Goal: Task Accomplishment & Management: Manage account settings

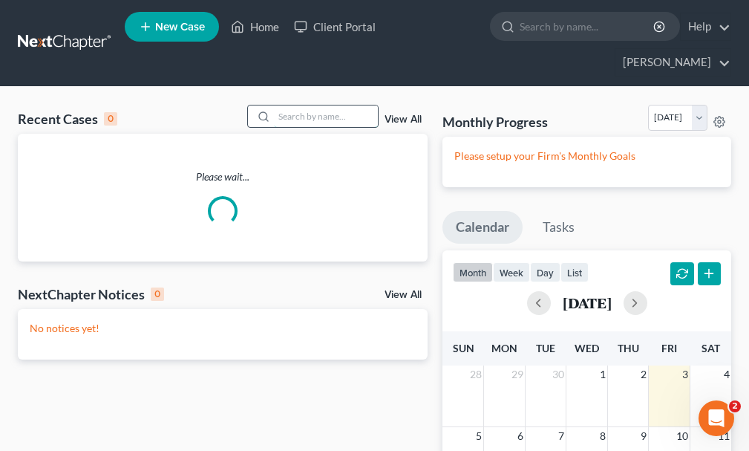
click at [313, 105] on input "search" at bounding box center [326, 116] width 104 height 22
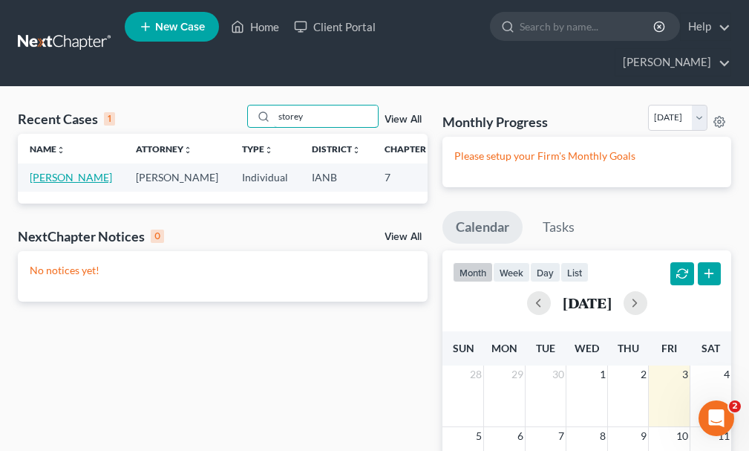
type input "storey"
click at [42, 171] on link "[PERSON_NAME]" at bounding box center [71, 177] width 82 height 13
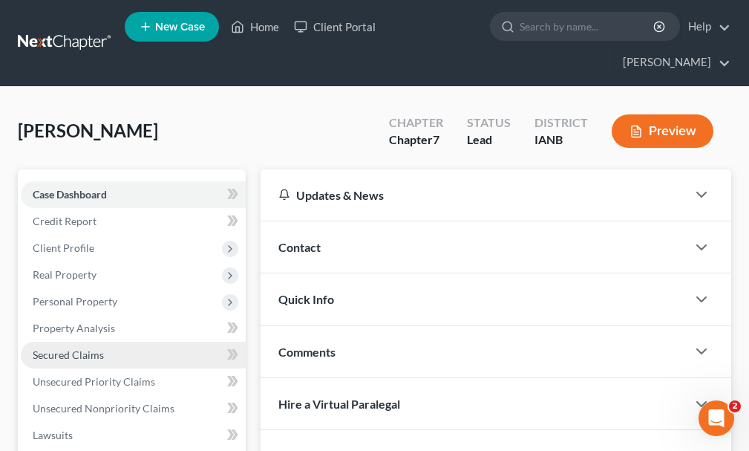
click at [62, 348] on span "Secured Claims" at bounding box center [68, 354] width 71 height 13
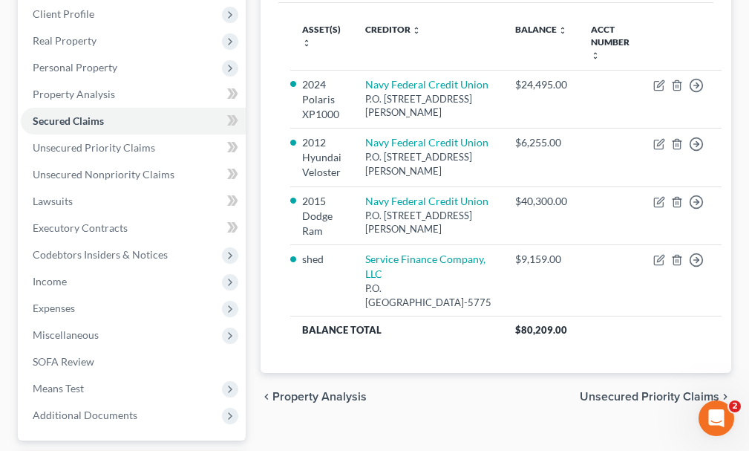
scroll to position [241, 0]
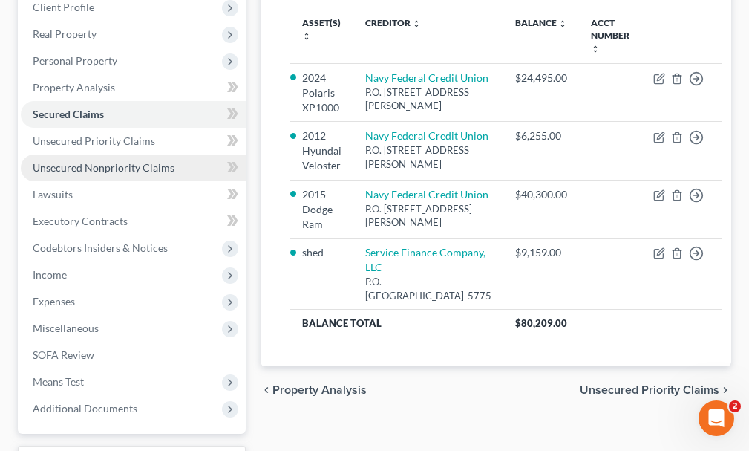
click at [89, 161] on span "Unsecured Nonpriority Claims" at bounding box center [104, 167] width 142 height 13
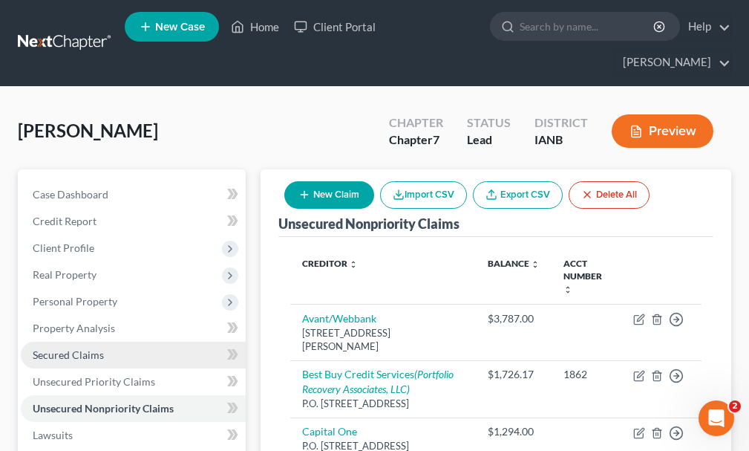
click at [82, 348] on span "Secured Claims" at bounding box center [68, 354] width 71 height 13
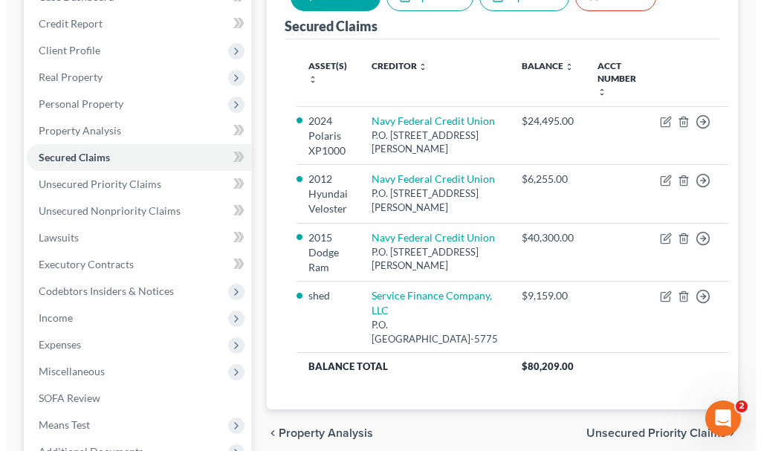
scroll to position [339, 0]
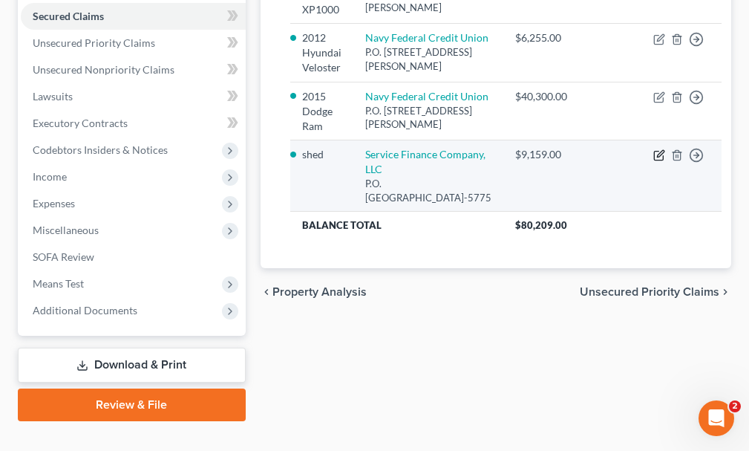
click at [657, 157] on icon "button" at bounding box center [660, 154] width 7 height 7
select select "36"
select select "2"
select select "0"
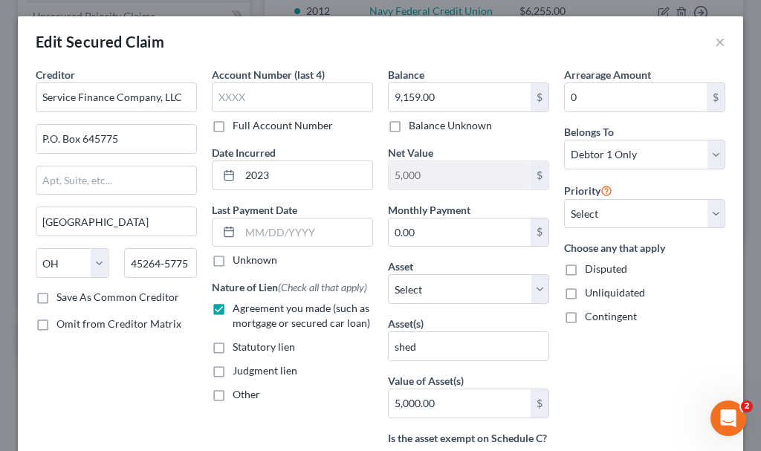
scroll to position [0, 0]
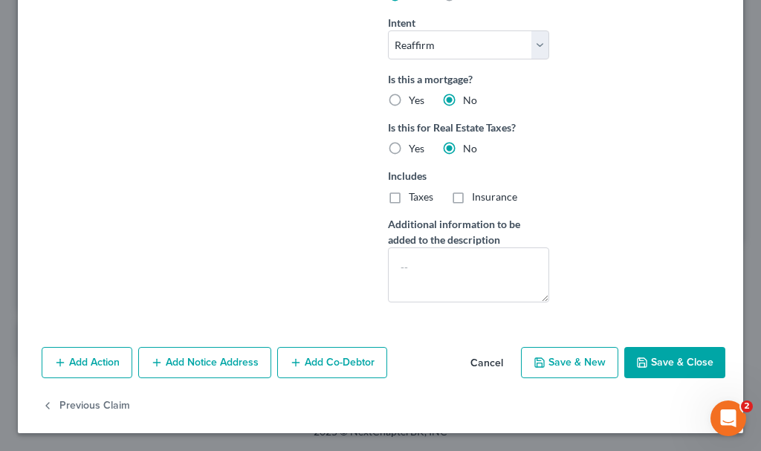
click at [658, 363] on button "Save & Close" at bounding box center [674, 362] width 101 height 31
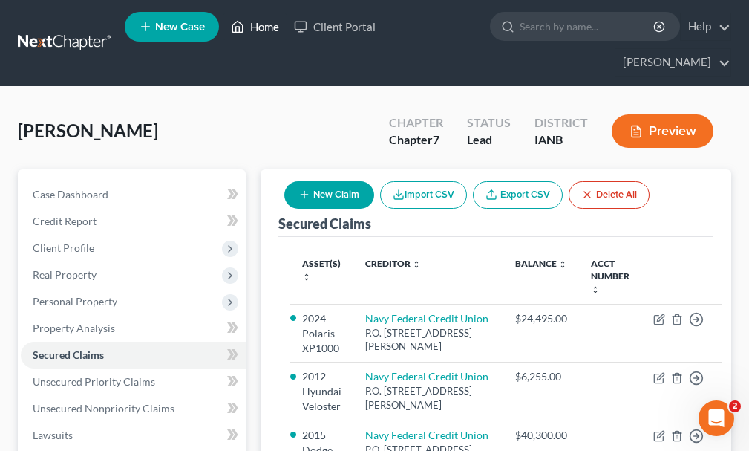
click at [264, 30] on link "Home" at bounding box center [255, 26] width 63 height 27
